Goal: Information Seeking & Learning: Learn about a topic

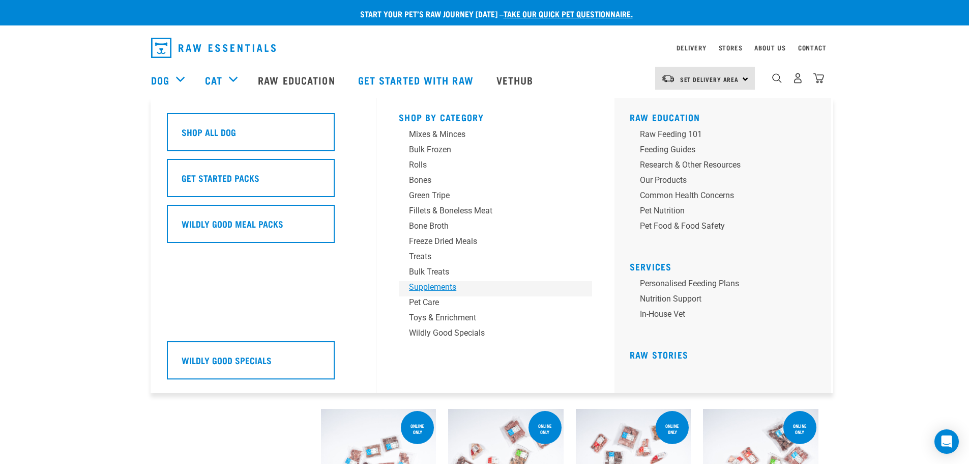
click at [438, 289] on div "Supplements" at bounding box center [488, 287] width 159 height 12
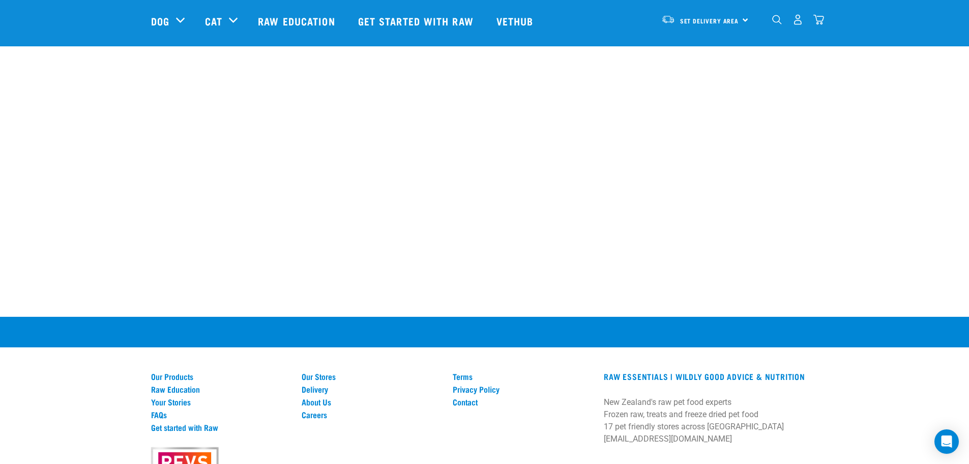
scroll to position [1073, 0]
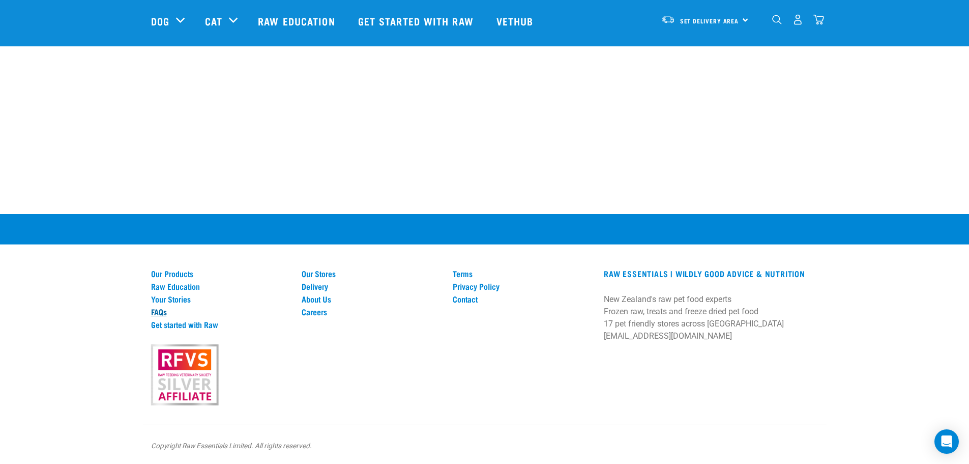
click at [155, 311] on link "FAQs" at bounding box center [220, 311] width 139 height 9
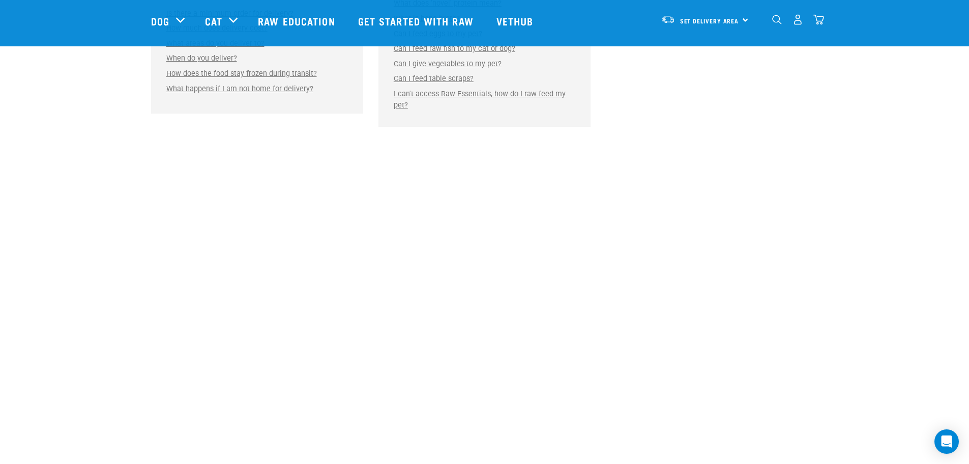
scroll to position [731, 0]
